Goal: Information Seeking & Learning: Learn about a topic

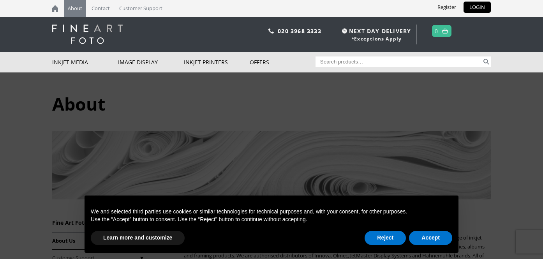
scroll to position [217, 0]
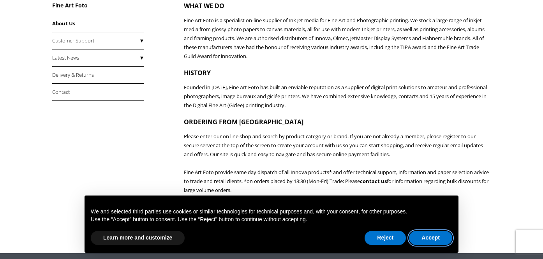
click at [430, 240] on button "Accept" at bounding box center [430, 238] width 43 height 14
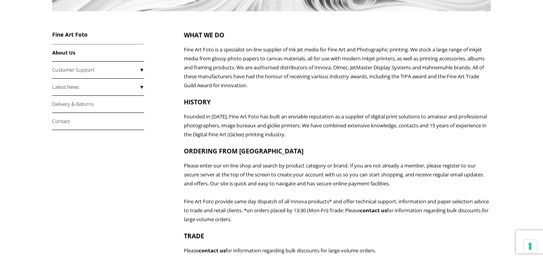
scroll to position [164, 0]
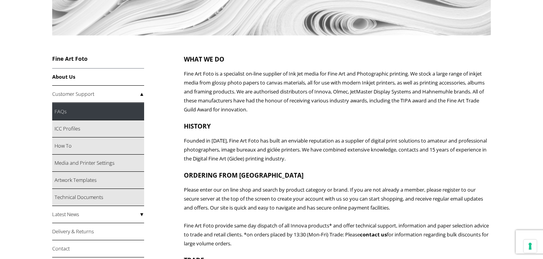
click at [77, 116] on link "FAQs" at bounding box center [98, 111] width 92 height 17
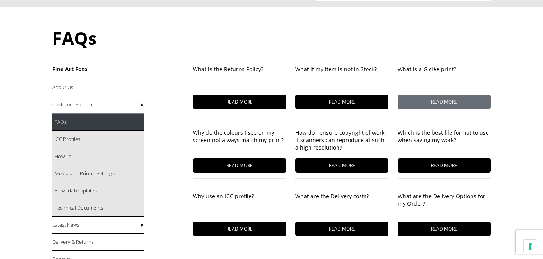
click at [442, 103] on span "READ MORE" at bounding box center [444, 102] width 93 height 14
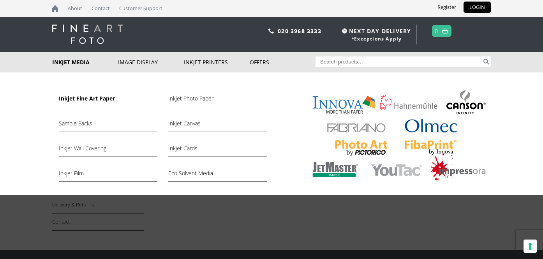
click at [92, 100] on link "Inkjet Fine Art Paper" at bounding box center [108, 100] width 99 height 13
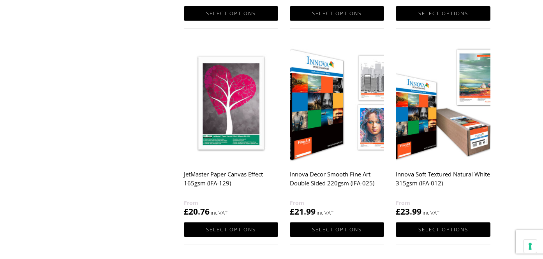
scroll to position [554, 0]
